Goal: Task Accomplishment & Management: Manage account settings

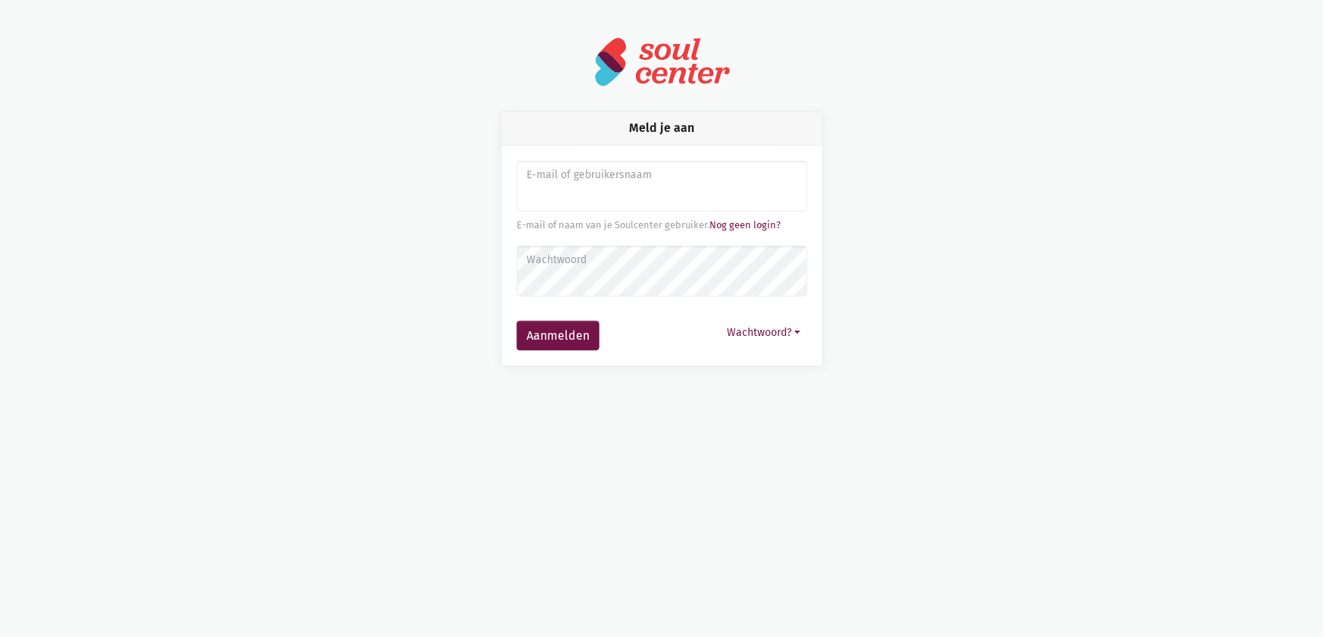
type input "sarahvds25@telenet.be"
click at [640, 267] on label "Wachtwoord" at bounding box center [662, 260] width 271 height 17
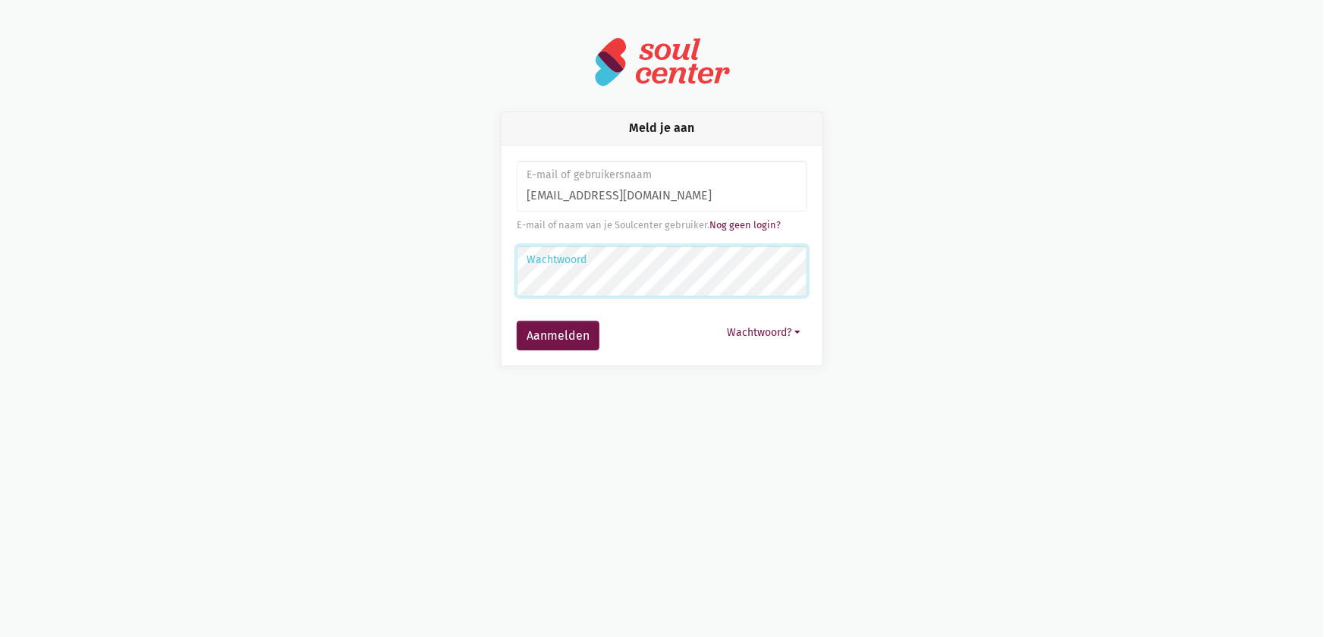
click at [517, 321] on button "Aanmelden" at bounding box center [558, 336] width 83 height 30
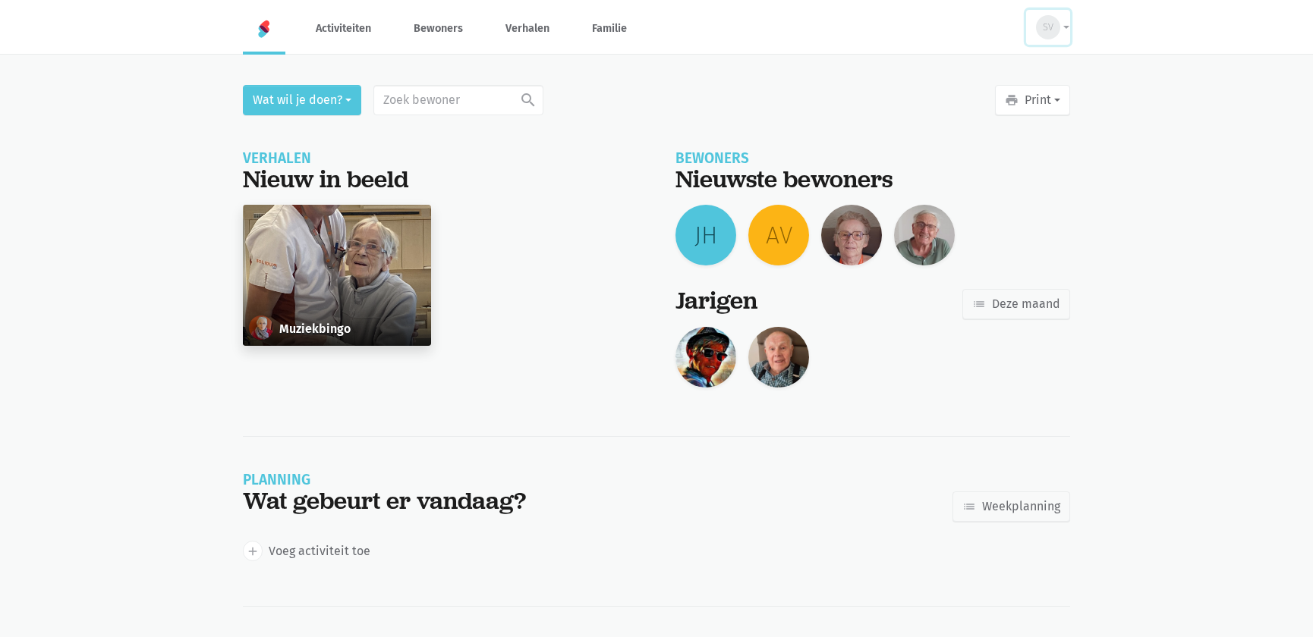
click at [1043, 29] on span "SV" at bounding box center [1048, 27] width 11 height 15
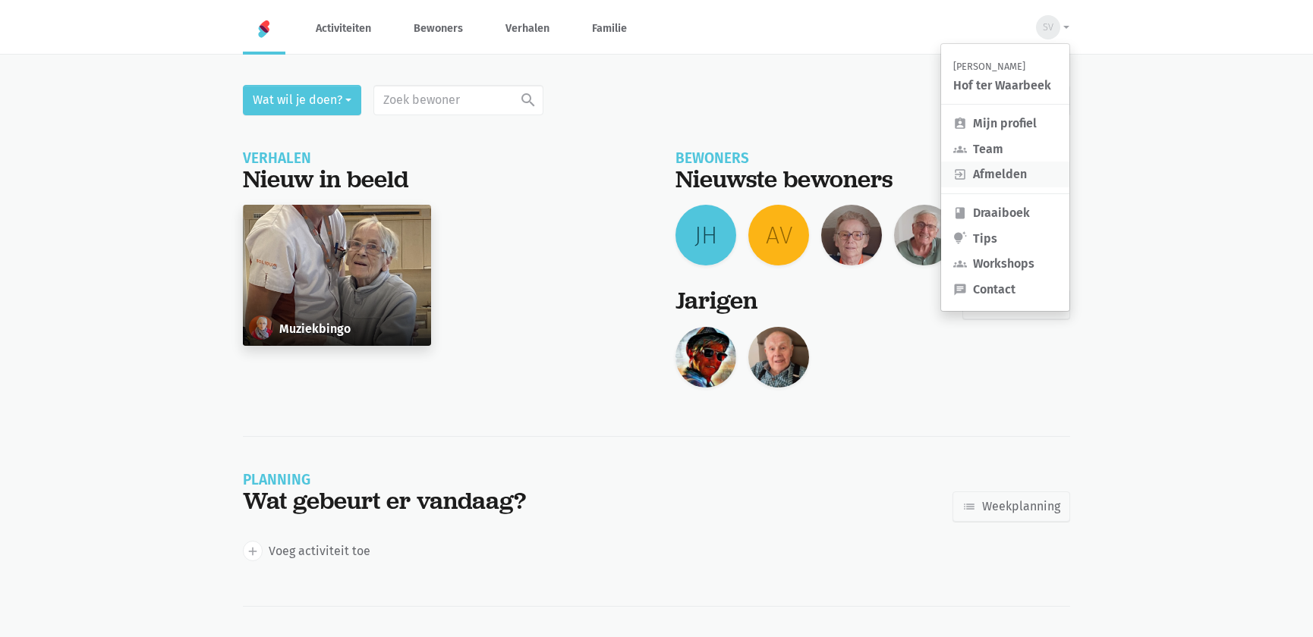
click at [974, 171] on link "exit_to_app Afmelden" at bounding box center [1005, 175] width 128 height 26
